Goal: Transaction & Acquisition: Purchase product/service

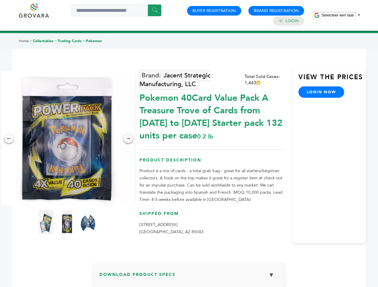
click at [341, 15] on span "Selecteer een taal" at bounding box center [337, 15] width 32 height 4
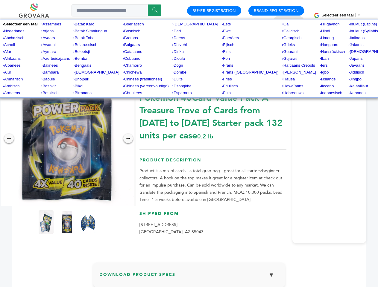
click at [67, 138] on img at bounding box center [67, 138] width 135 height 135
click at [0, 0] on div "×" at bounding box center [0, 0] width 0 height 0
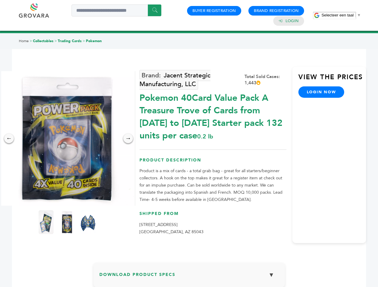
click at [128, 138] on div "→" at bounding box center [128, 139] width 10 height 10
click at [46, 222] on img at bounding box center [46, 222] width 15 height 24
click at [0, 0] on div "×" at bounding box center [0, 0] width 0 height 0
